Goal: Task Accomplishment & Management: Use online tool/utility

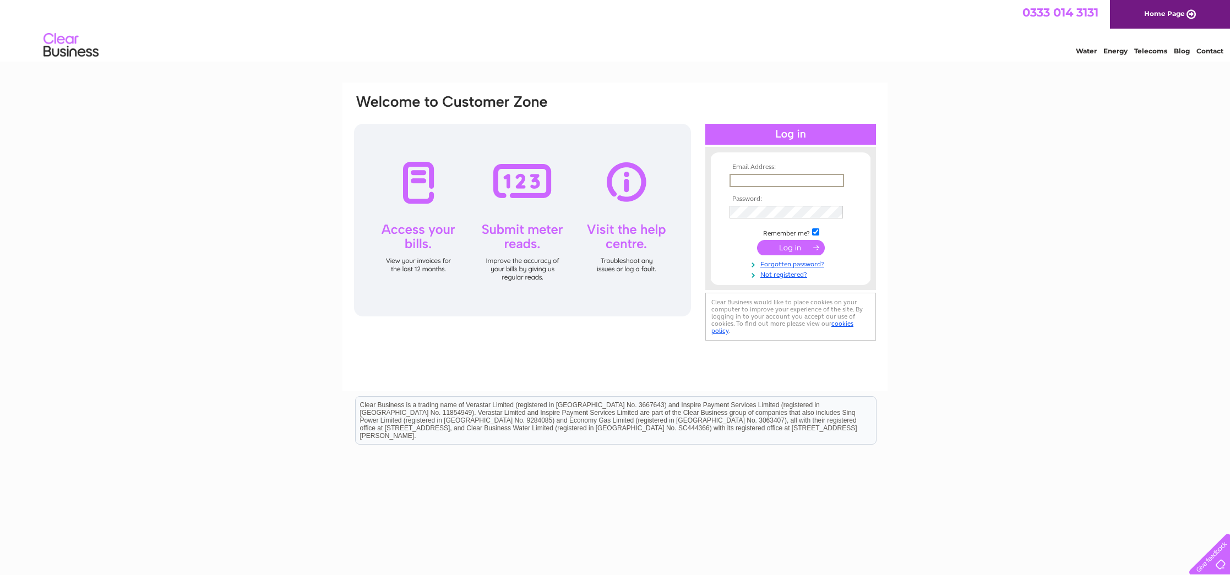
type input "[EMAIL_ADDRESS][DOMAIN_NAME]"
click at [791, 247] on input "submit" at bounding box center [791, 247] width 68 height 15
click at [776, 246] on input "submit" at bounding box center [791, 247] width 68 height 15
click at [776, 246] on input "submit" at bounding box center [791, 246] width 68 height 15
click at [788, 244] on input "submit" at bounding box center [791, 246] width 68 height 15
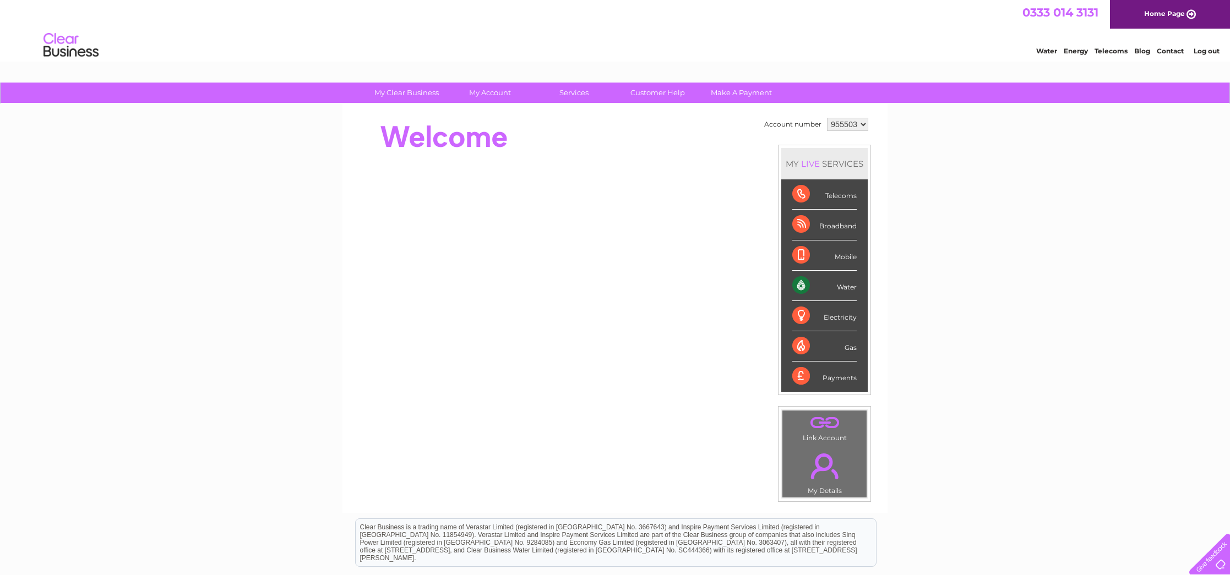
click at [847, 287] on div "Water" at bounding box center [824, 286] width 64 height 30
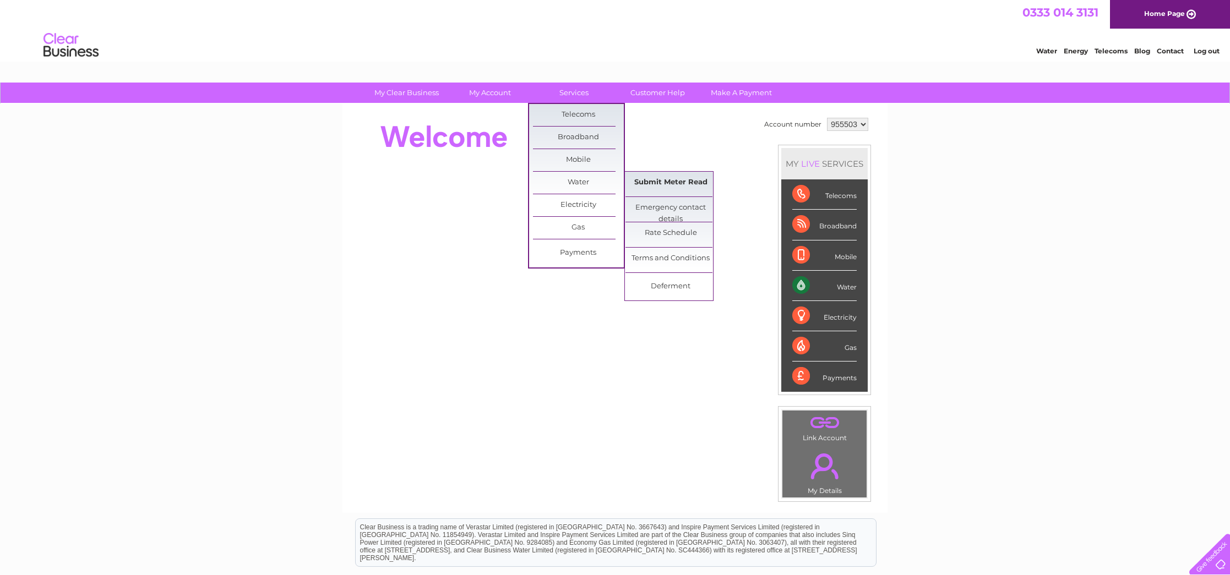
click at [654, 179] on link "Submit Meter Read" at bounding box center [671, 183] width 91 height 22
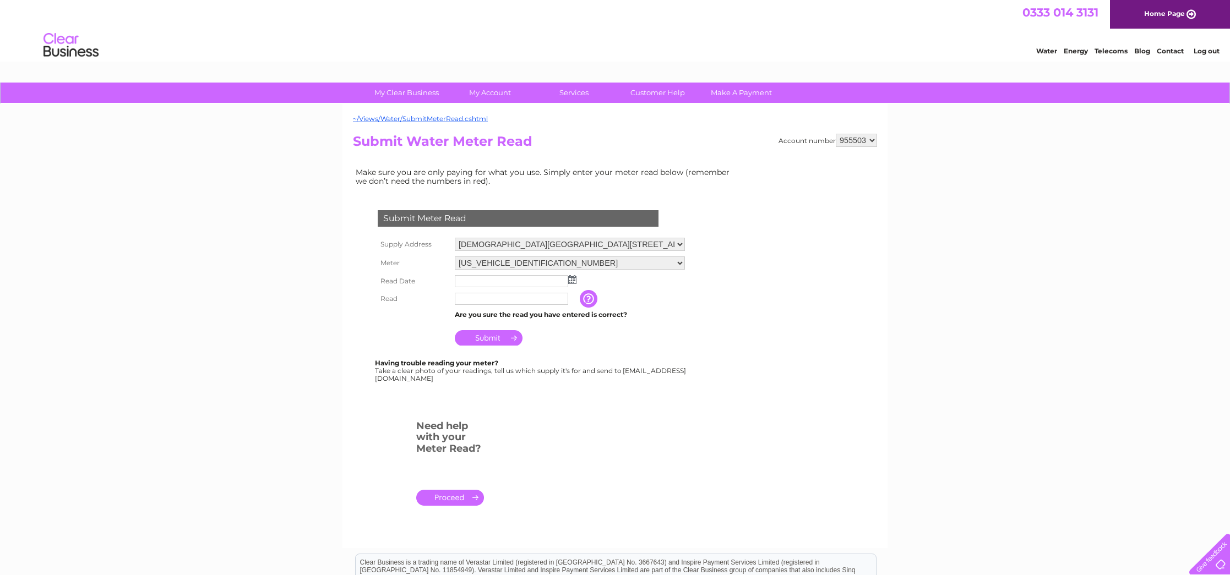
click at [537, 276] on input "text" at bounding box center [511, 281] width 113 height 12
click at [575, 276] on img at bounding box center [573, 280] width 8 height 9
click at [485, 322] on link "1" at bounding box center [482, 325] width 17 height 11
type input "2025/09/01"
click at [474, 296] on input "text" at bounding box center [511, 299] width 113 height 12
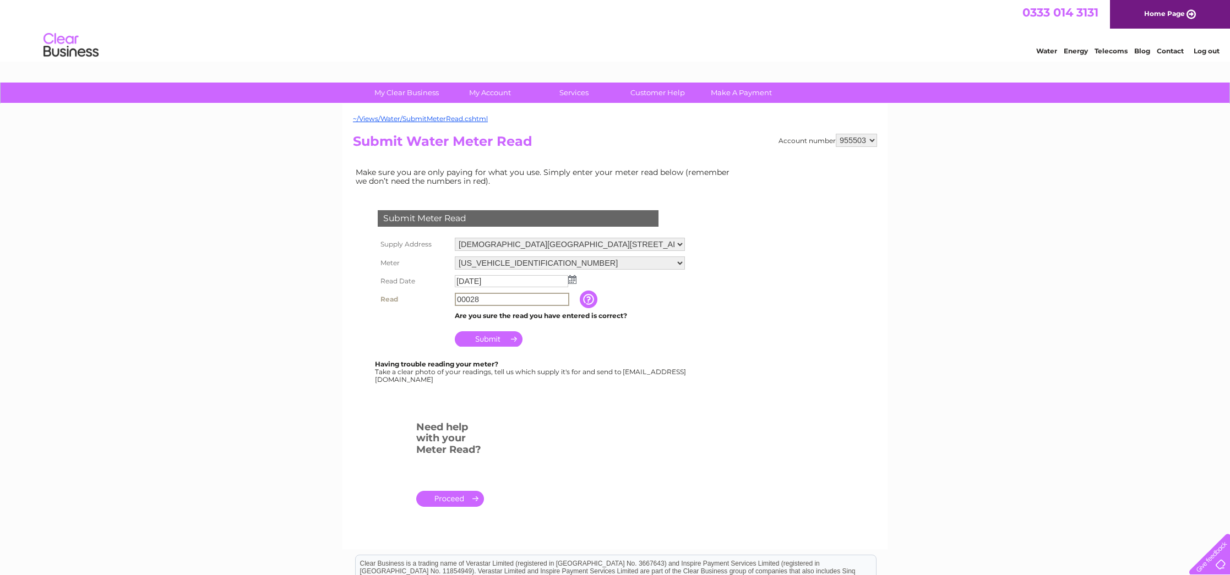
type input "00028"
click at [495, 334] on input "Submit" at bounding box center [489, 339] width 68 height 15
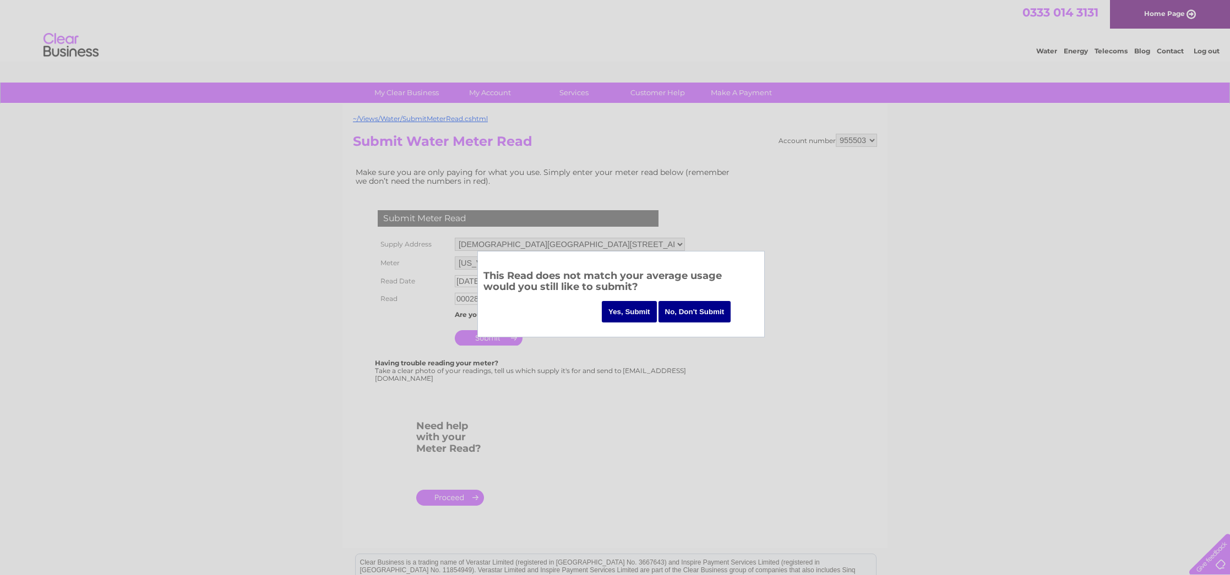
click at [631, 309] on input "Yes, Submit" at bounding box center [629, 311] width 55 height 21
